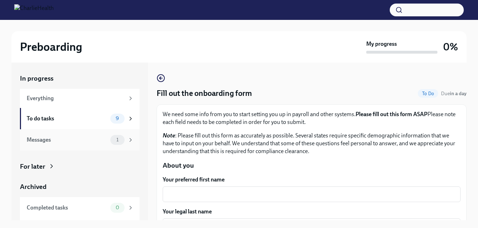
click at [77, 141] on div "Messages" at bounding box center [67, 140] width 81 height 8
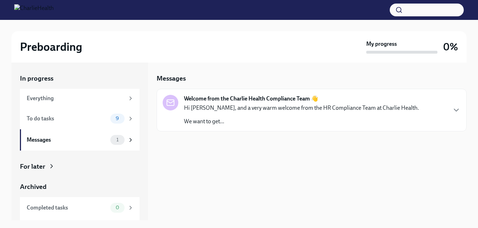
click at [264, 104] on div "Welcome from the Charlie Health Compliance Team 👋 Hi [PERSON_NAME], and a very …" at bounding box center [301, 110] width 235 height 31
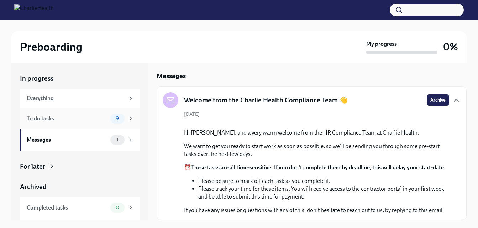
click at [67, 118] on div "To do tasks" at bounding box center [67, 119] width 81 height 8
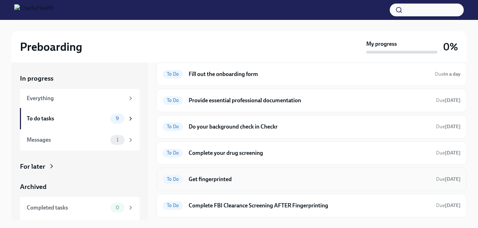
scroll to position [71, 0]
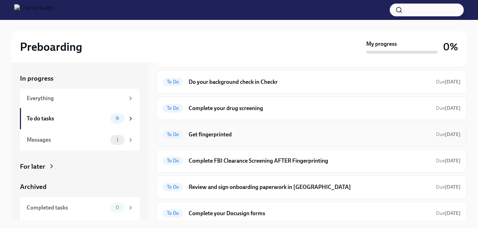
click at [219, 135] on h6 "Get fingerprinted" at bounding box center [310, 135] width 242 height 8
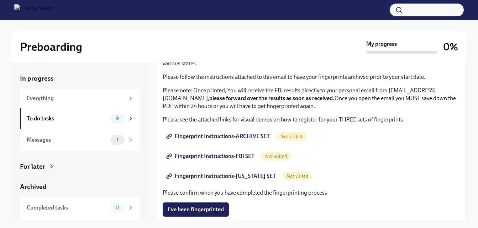
scroll to position [71, 0]
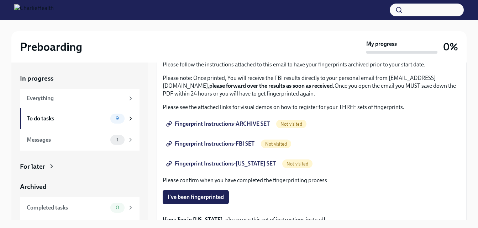
click at [216, 124] on span "Fingerprint Instructions-ARCHIVE SET" at bounding box center [219, 124] width 102 height 7
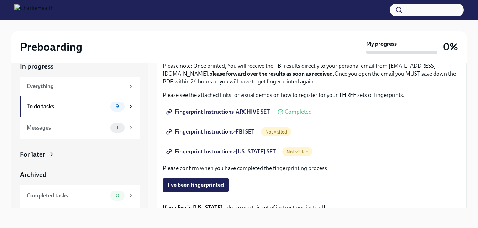
click at [235, 133] on span "Fingerprint Instructions-FBI SET" at bounding box center [211, 131] width 87 height 7
click at [253, 150] on span "Fingerprint Instructions-[US_STATE] SET" at bounding box center [222, 151] width 108 height 7
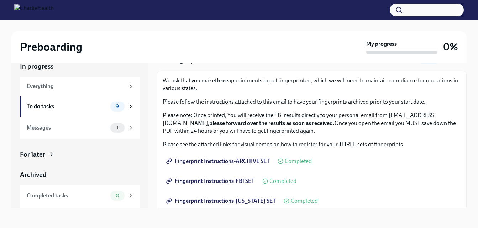
scroll to position [164, 0]
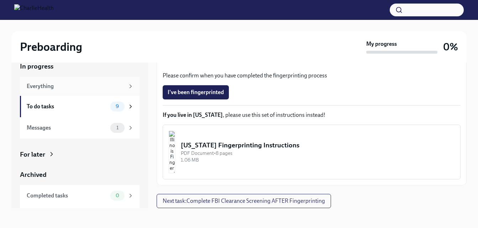
click at [68, 90] on div "Everything" at bounding box center [76, 87] width 98 height 8
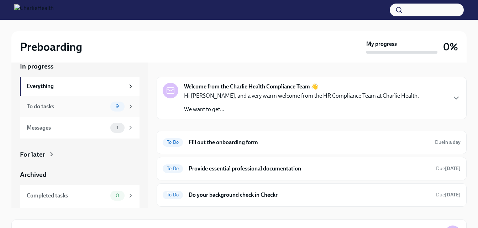
click at [66, 106] on div "To do tasks" at bounding box center [67, 107] width 81 height 8
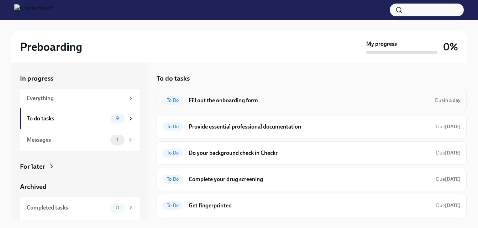
click at [231, 100] on h6 "Fill out the onboarding form" at bounding box center [309, 101] width 240 height 8
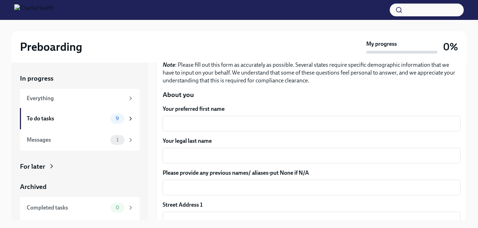
scroll to position [71, 0]
click at [228, 117] on div "x ​" at bounding box center [312, 124] width 298 height 16
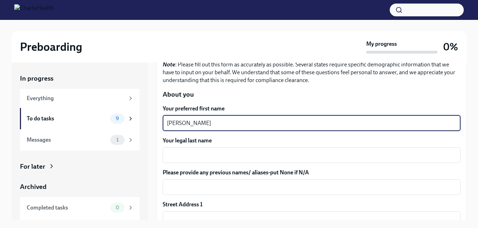
type textarea "[PERSON_NAME]"
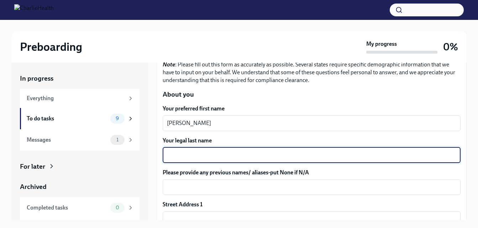
type textarea "J"
type textarea "[PERSON_NAME]"
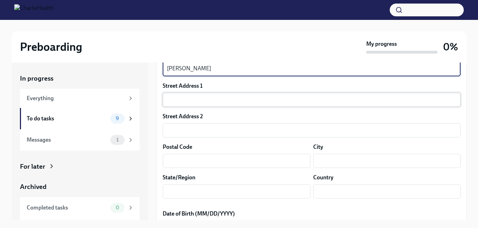
scroll to position [178, 0]
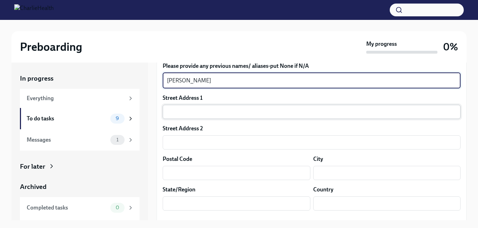
type textarea "[PERSON_NAME]"
click at [239, 108] on input "text" at bounding box center [312, 112] width 298 height 14
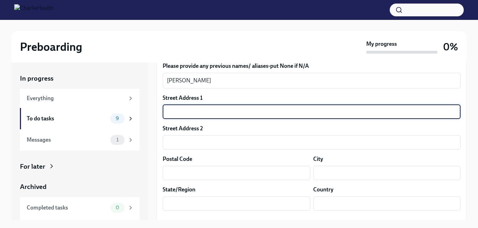
type input "749 GREAT OAK PL"
type input "30180"
type input "[GEOGRAPHIC_DATA]"
type input "[US_STATE]"
type input "US"
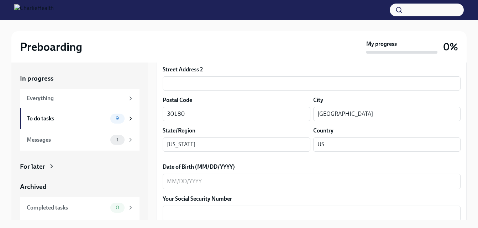
scroll to position [249, 0]
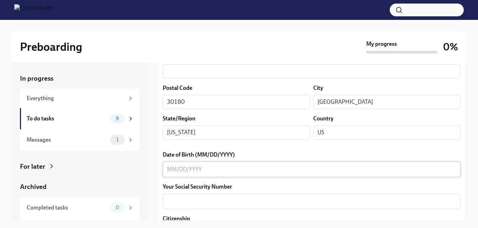
click at [266, 170] on textarea "Date of Birth (MM/DD/YYYY)" at bounding box center [311, 169] width 289 height 9
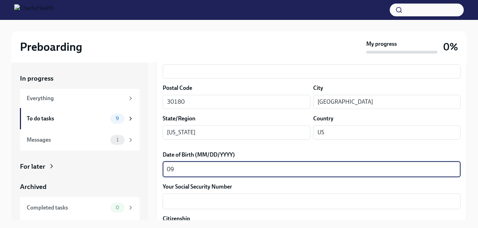
type textarea "0"
type textarea "[DATE]"
click at [298, 200] on textarea "Your Social Security Number" at bounding box center [311, 201] width 289 height 9
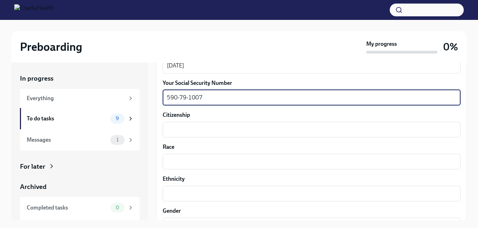
scroll to position [356, 0]
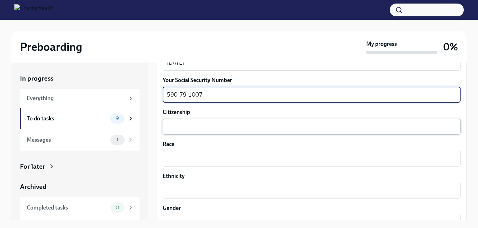
type textarea "590-79-1007"
click at [231, 125] on textarea "Citizenship" at bounding box center [311, 127] width 289 height 9
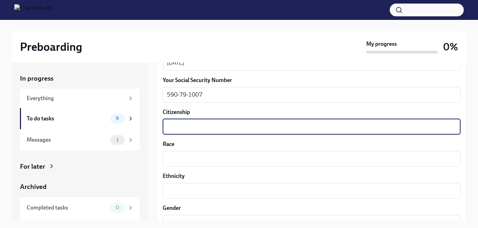
click at [218, 125] on textarea "Citizenship" at bounding box center [311, 127] width 289 height 9
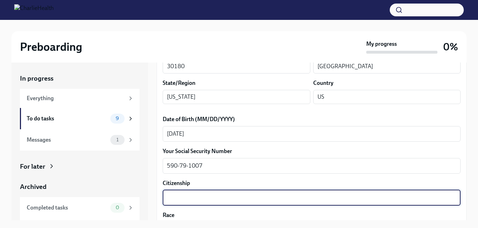
scroll to position [320, 0]
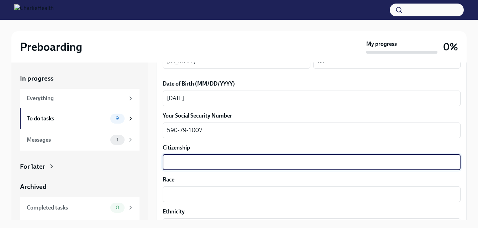
paste textarea ""U.S. citizen by birth""
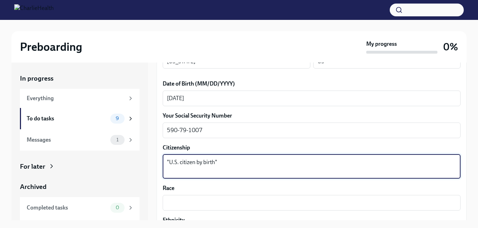
click at [169, 160] on textarea ""U.S. citizen by birth"" at bounding box center [311, 166] width 289 height 17
click at [217, 163] on textarea "[DEMOGRAPHIC_DATA] citizen by birth"" at bounding box center [311, 166] width 289 height 17
click at [212, 171] on textarea "[DEMOGRAPHIC_DATA] citizen by birth" at bounding box center [311, 166] width 289 height 17
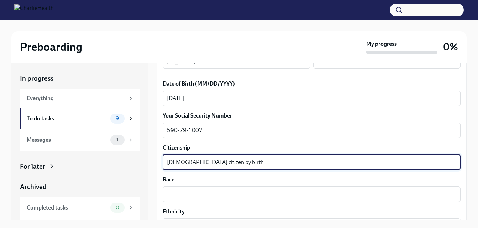
scroll to position [356, 0]
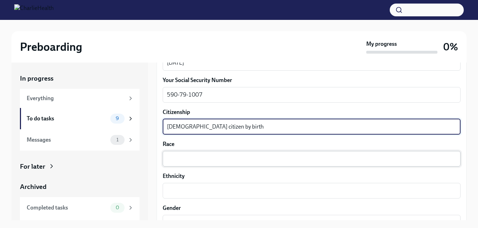
type textarea "[DEMOGRAPHIC_DATA] citizen by birth"
click at [206, 156] on textarea "Race" at bounding box center [311, 159] width 289 height 9
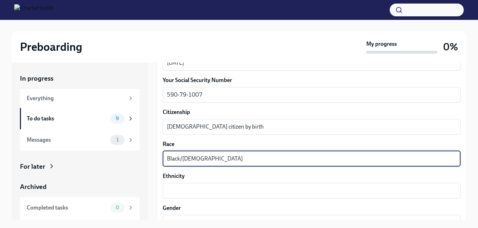
type textarea "Black/[DEMOGRAPHIC_DATA]"
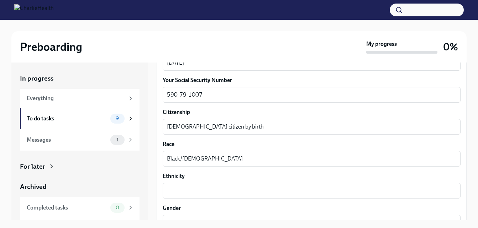
click at [185, 182] on div "Ethnicity x ​" at bounding box center [312, 186] width 298 height 26
click at [183, 192] on textarea "Ethnicity" at bounding box center [311, 191] width 289 height 9
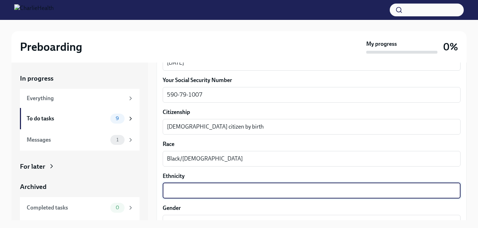
paste textarea "Not [DEMOGRAPHIC_DATA] or [DEMOGRAPHIC_DATA]"
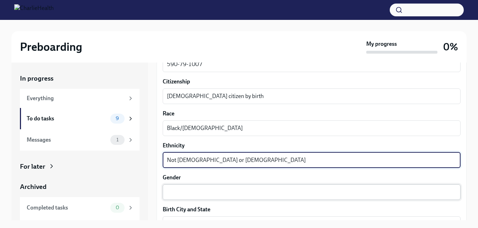
scroll to position [427, 0]
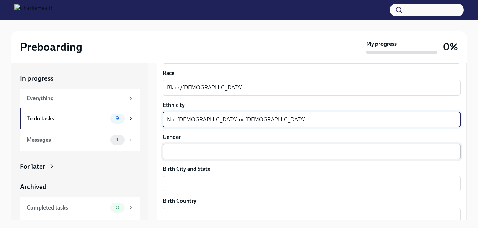
type textarea "Not [DEMOGRAPHIC_DATA] or [DEMOGRAPHIC_DATA]"
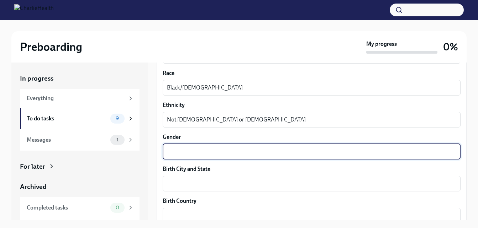
click at [196, 155] on textarea "Gender" at bounding box center [311, 152] width 289 height 9
type textarea "Femalw"
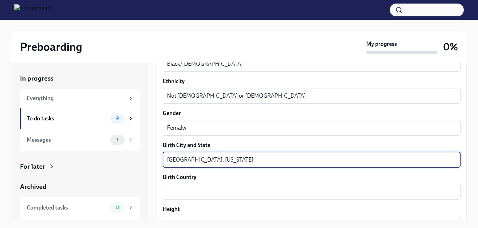
scroll to position [462, 0]
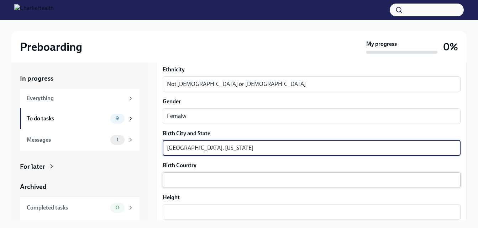
type textarea "[GEOGRAPHIC_DATA], [US_STATE]"
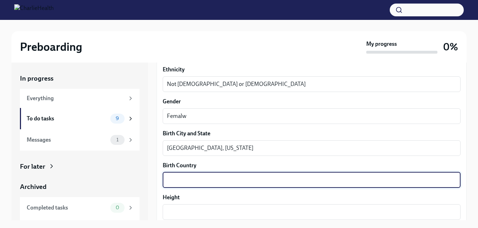
click at [190, 179] on textarea "Birth Country" at bounding box center [311, 180] width 289 height 9
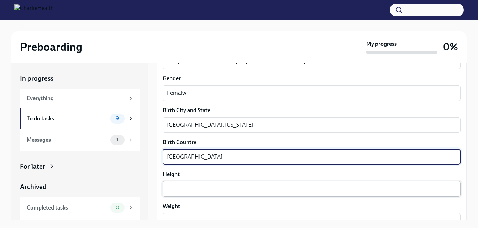
scroll to position [498, 0]
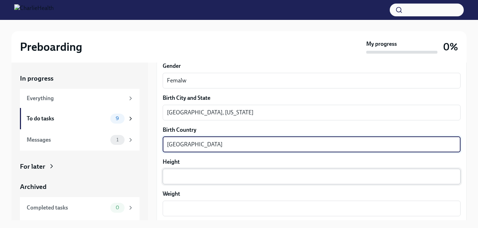
type textarea "[GEOGRAPHIC_DATA]"
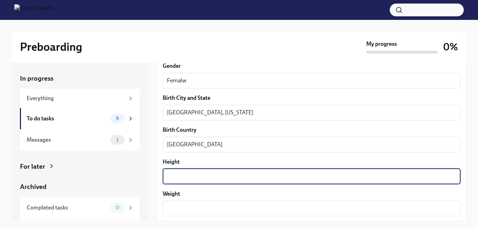
click at [203, 179] on textarea "Height" at bounding box center [311, 177] width 289 height 9
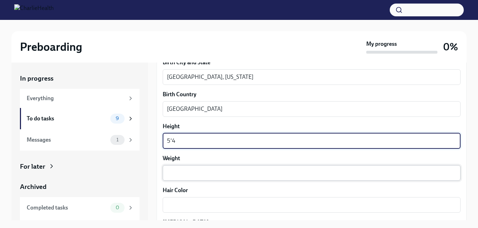
type textarea "5'4"
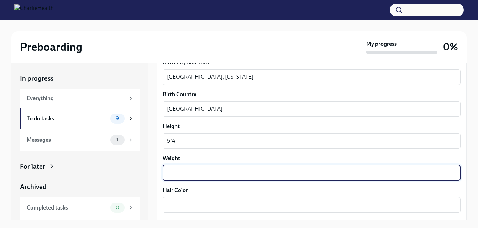
click at [213, 169] on textarea "Weight" at bounding box center [311, 173] width 289 height 9
type textarea "235"
click at [194, 200] on div "x ​" at bounding box center [312, 205] width 298 height 16
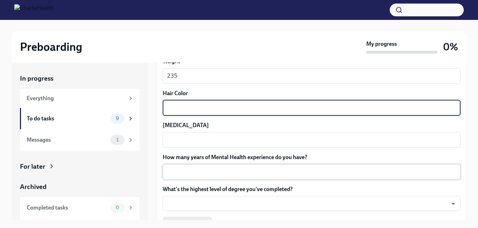
scroll to position [640, 0]
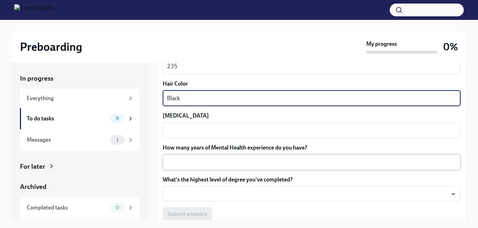
type textarea "Black"
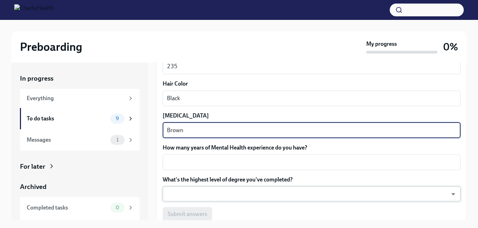
type textarea "Brown"
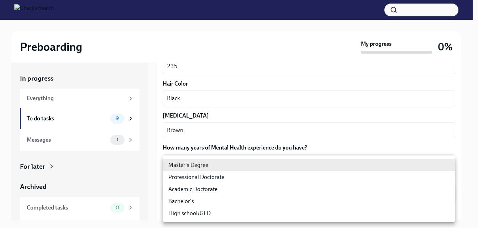
click at [224, 195] on body "Preboarding My progress 0% In progress Everything To do tasks 9 Messages 1 For …" at bounding box center [239, 120] width 478 height 240
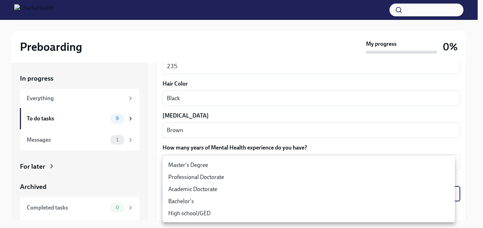
click at [207, 166] on li "Master's Degree" at bounding box center [309, 165] width 292 height 12
type input "2vBr-ghkD"
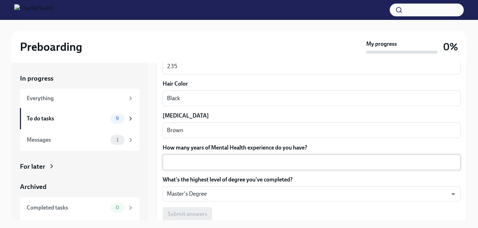
click at [207, 169] on div "x ​" at bounding box center [312, 163] width 298 height 16
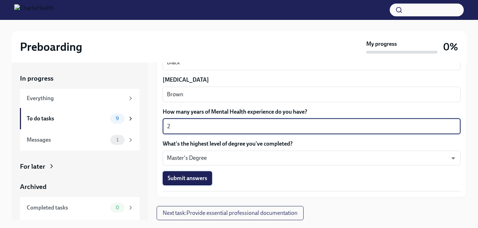
scroll to position [12, 0]
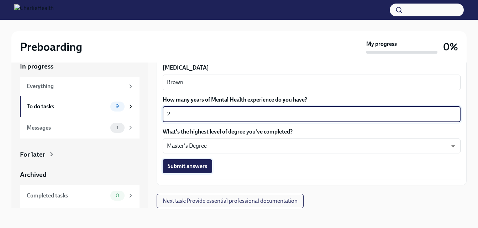
type textarea "2"
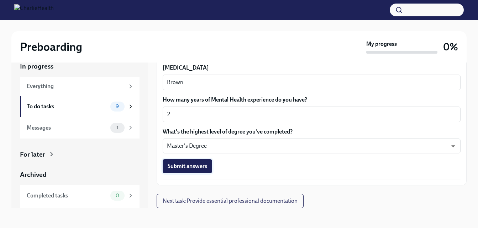
click at [201, 171] on button "Submit answers" at bounding box center [187, 166] width 49 height 14
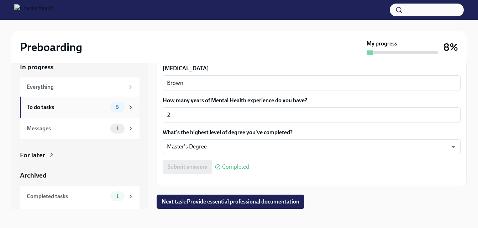
click at [76, 113] on div "To do tasks 8" at bounding box center [80, 107] width 120 height 21
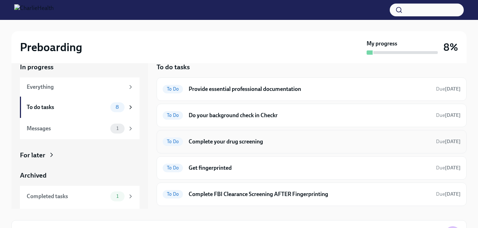
click at [248, 144] on h6 "Complete your drug screening" at bounding box center [310, 142] width 242 height 8
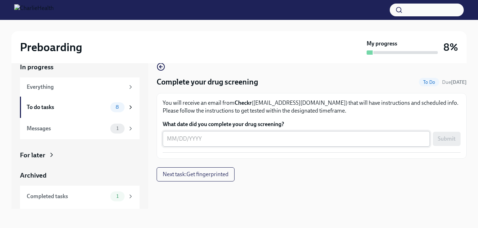
click at [176, 144] on div "x ​" at bounding box center [296, 139] width 267 height 16
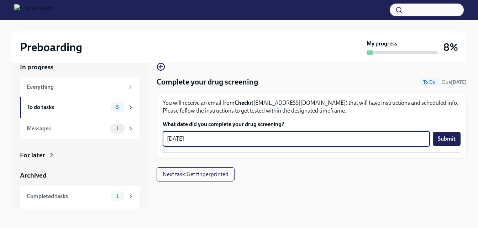
type textarea "[DATE]"
click at [386, 162] on div "Complete your drug screening To Do Due [DATE] You will receive an email from Ch…" at bounding box center [312, 122] width 310 height 119
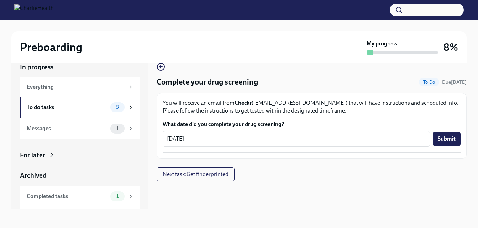
click at [438, 136] on button "Submit" at bounding box center [447, 139] width 28 height 14
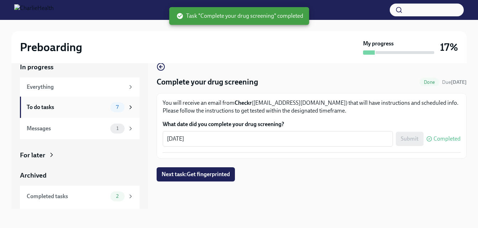
click at [58, 110] on div "To do tasks" at bounding box center [67, 108] width 81 height 8
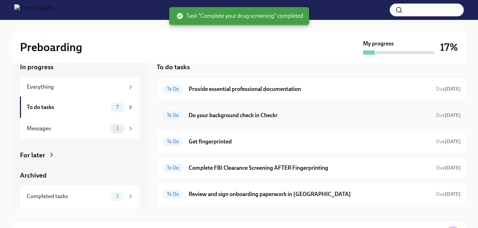
click at [231, 123] on div "To Do Do your background check in Checkr Due [DATE]" at bounding box center [312, 115] width 310 height 23
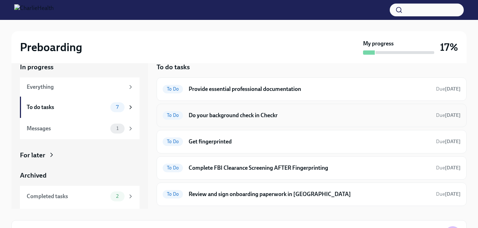
click at [223, 116] on h6 "Do your background check in Checkr" at bounding box center [310, 116] width 242 height 8
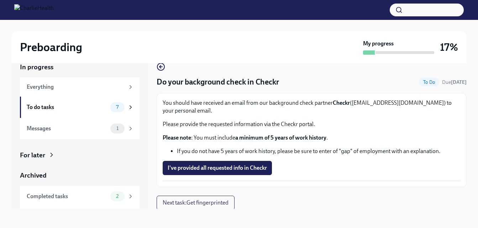
scroll to position [1, 0]
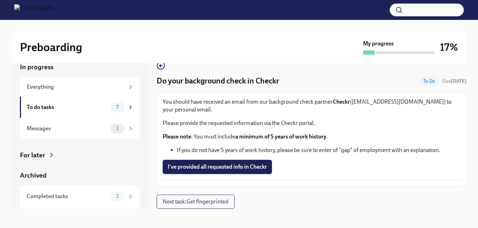
click at [264, 168] on span "I've provided all requested info in Checkr" at bounding box center [217, 167] width 99 height 7
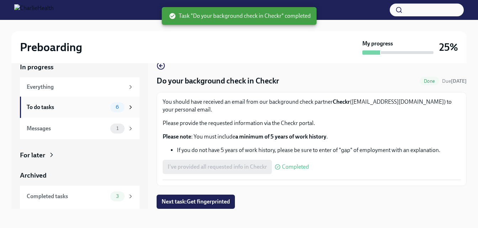
click at [55, 104] on div "To do tasks" at bounding box center [67, 108] width 81 height 8
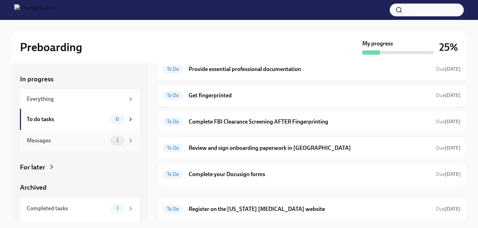
click at [64, 146] on div "Messages 1" at bounding box center [80, 140] width 120 height 21
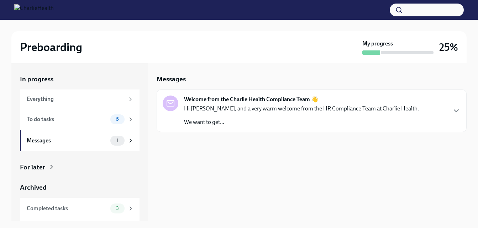
click at [278, 112] on p "Hi [PERSON_NAME], and a very warm welcome from the HR Compliance Team at Charli…" at bounding box center [301, 109] width 235 height 8
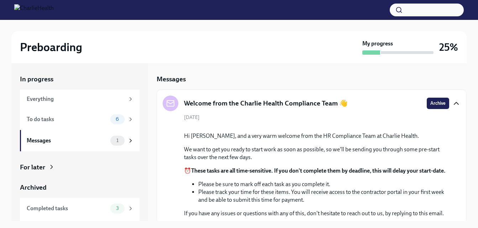
click at [452, 106] on icon "button" at bounding box center [456, 103] width 9 height 9
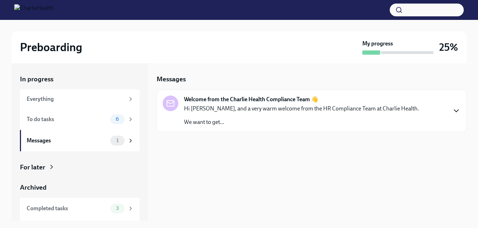
click at [450, 106] on div "Welcome from the Charlie Health Compliance Team 👋 Hi [PERSON_NAME], and a very …" at bounding box center [312, 111] width 298 height 31
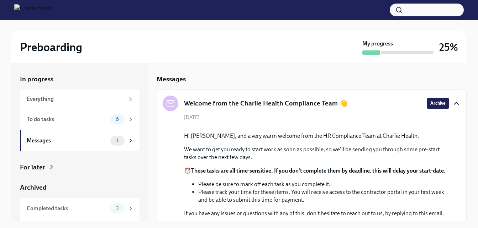
click at [55, 81] on div "In progress" at bounding box center [80, 79] width 120 height 9
